Goal: Information Seeking & Learning: Stay updated

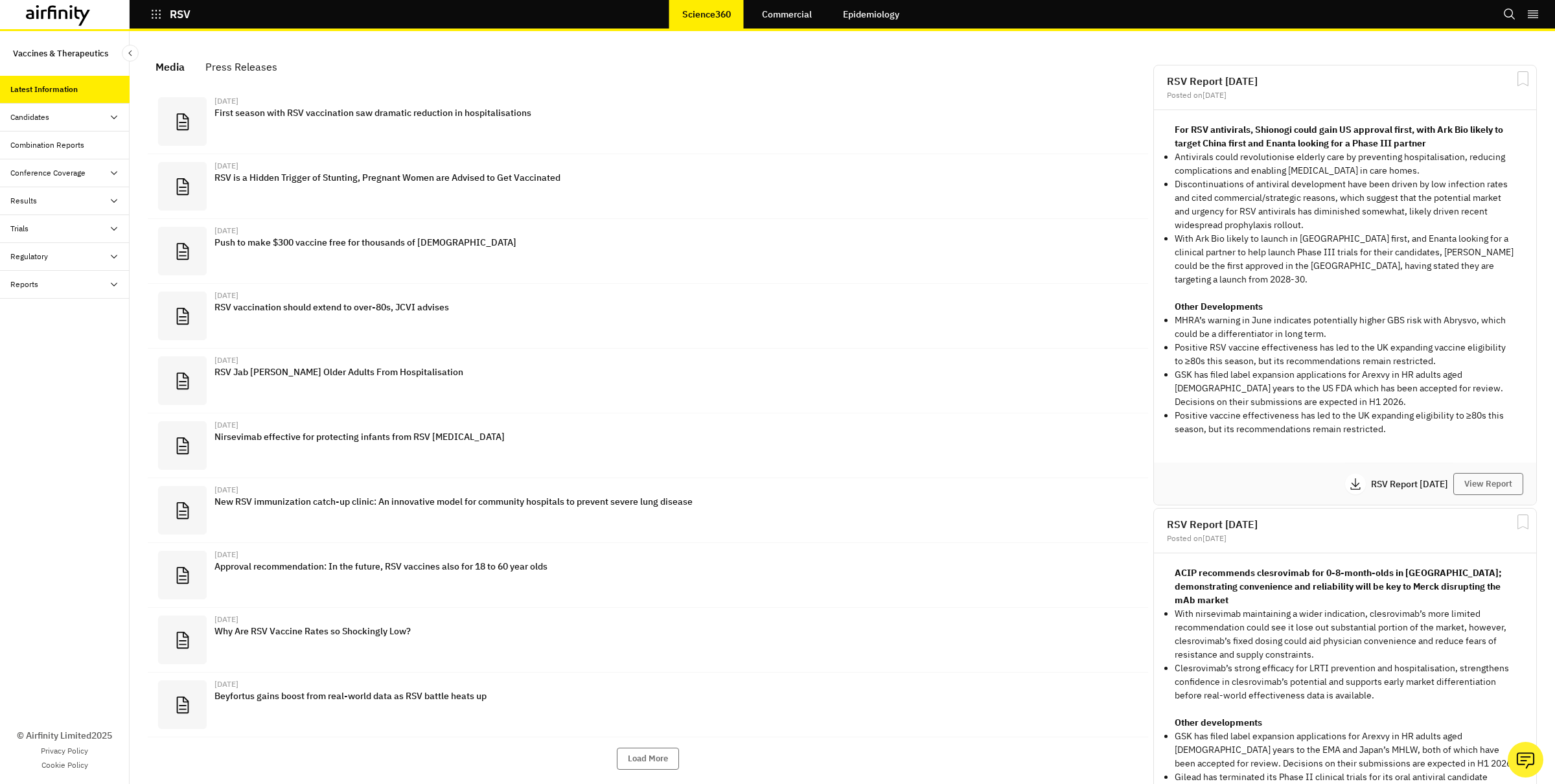
scroll to position [825, 389]
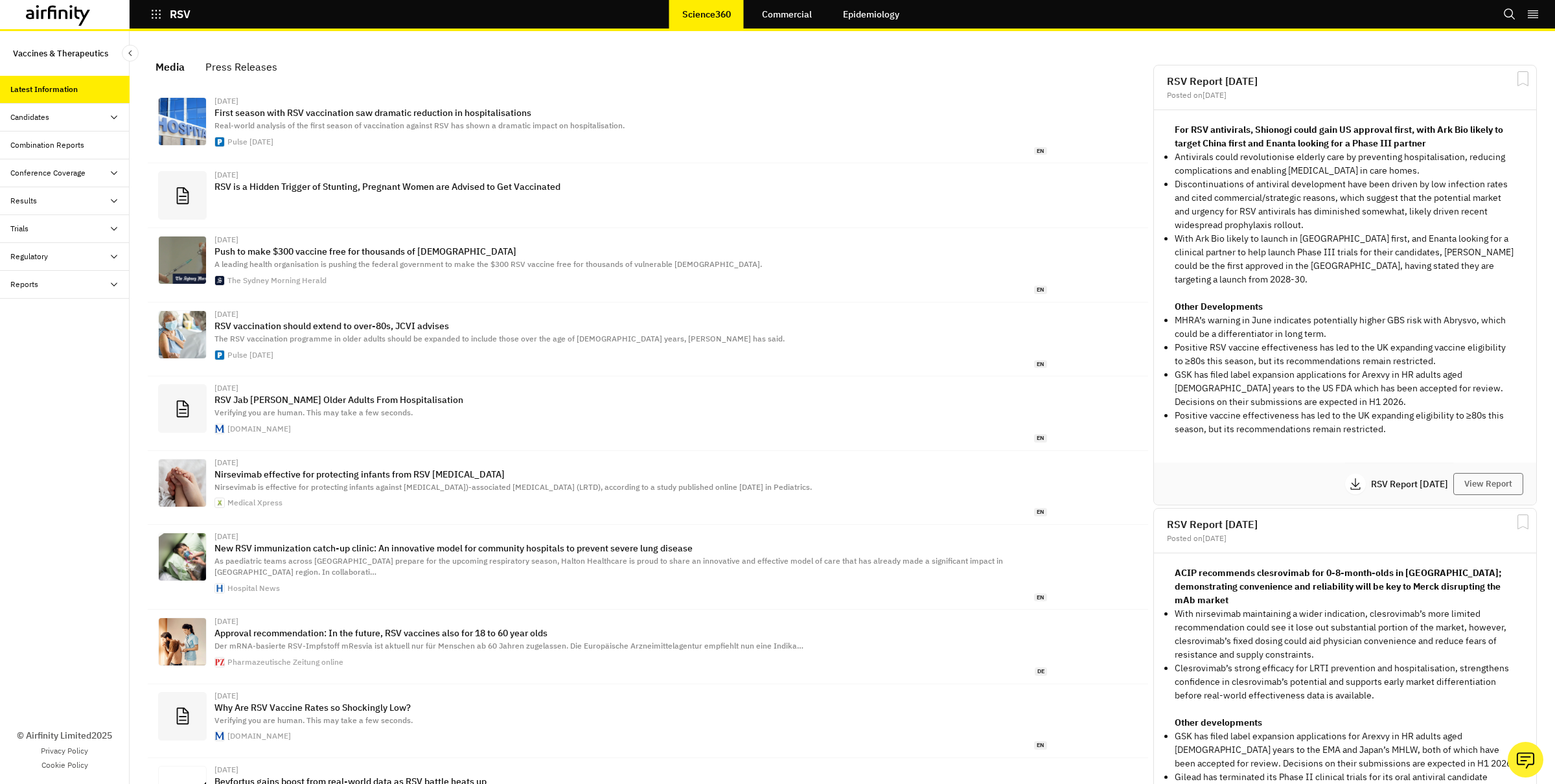
click at [77, 152] on div "Combination Reports" at bounding box center [65, 145] width 130 height 28
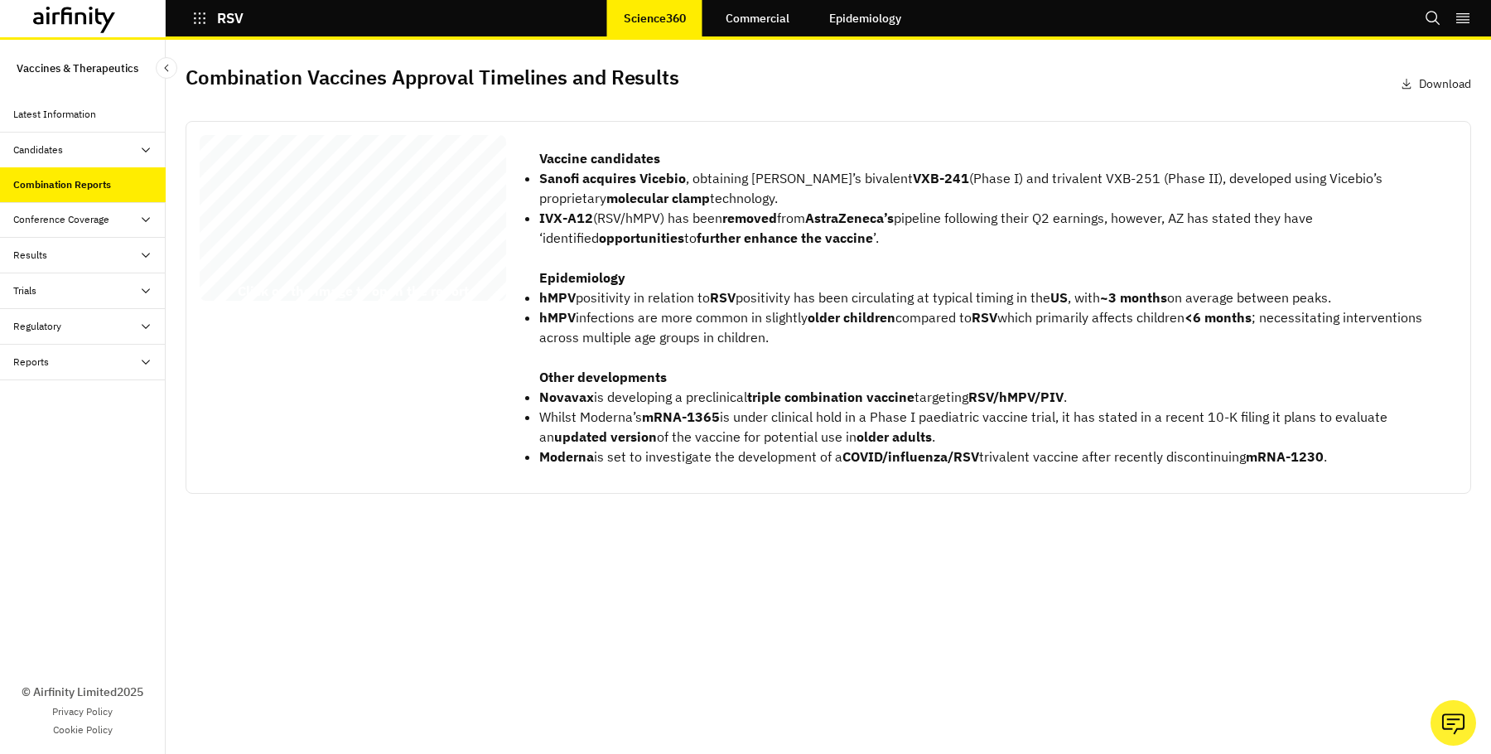
click at [439, 235] on div "RSV Combination Vaccines Report 12 August 2025 © 2025 Airfinity – Private & Con…" at bounding box center [353, 221] width 307 height 172
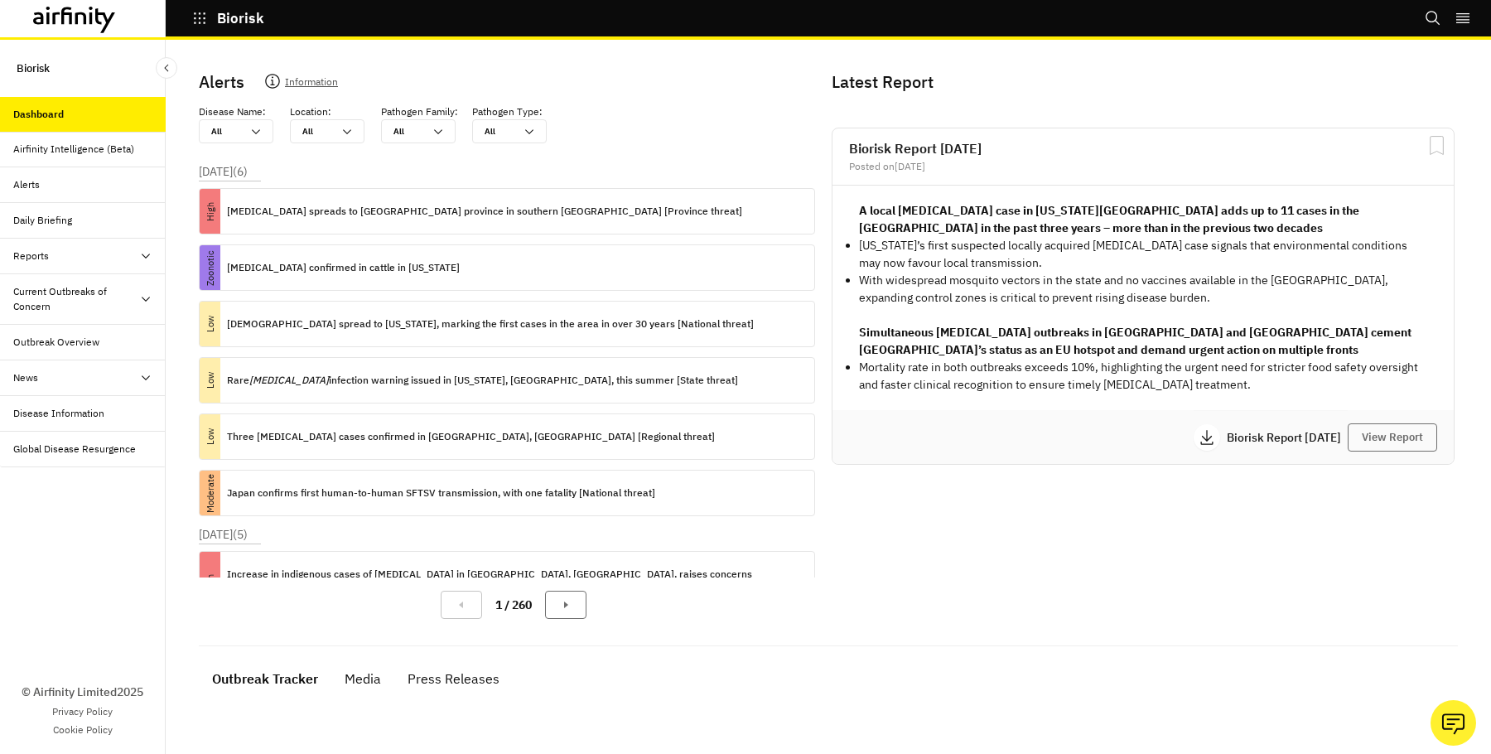
click at [110, 302] on div "Current Outbreaks of Concern" at bounding box center [76, 299] width 126 height 30
click at [72, 340] on div "[MEDICAL_DATA]" at bounding box center [66, 342] width 79 height 15
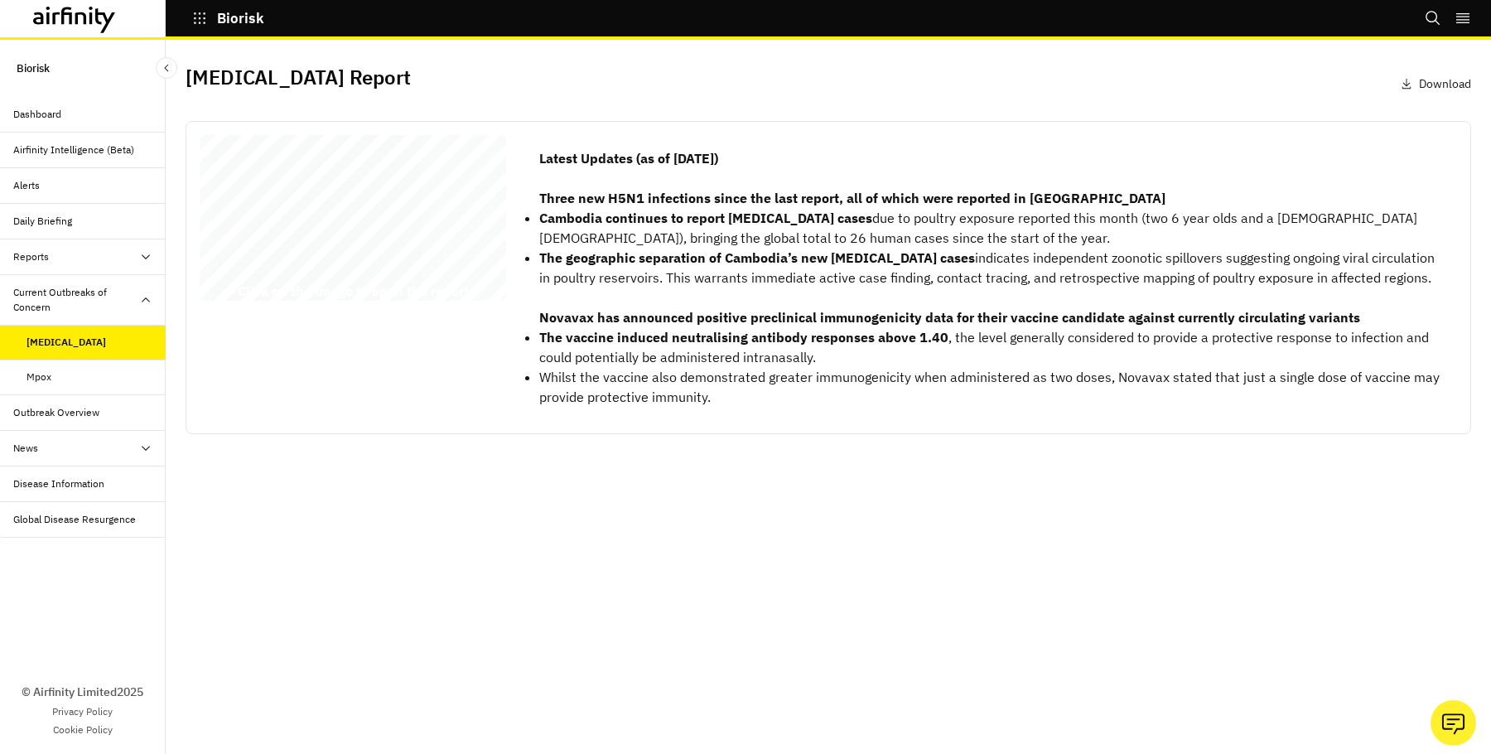
click at [310, 230] on div "[MEDICAL_DATA] Report [DATE] © 2025 Airfinity – Private & Co nfidential Last up…" at bounding box center [353, 221] width 307 height 172
